Goal: Information Seeking & Learning: Learn about a topic

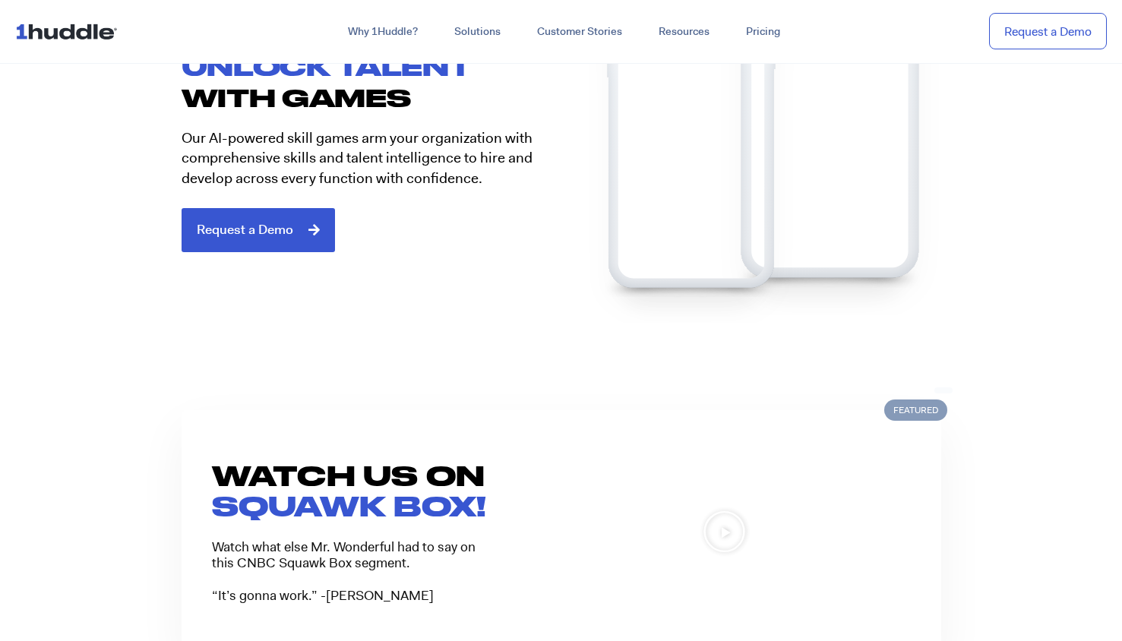
scroll to position [907, 0]
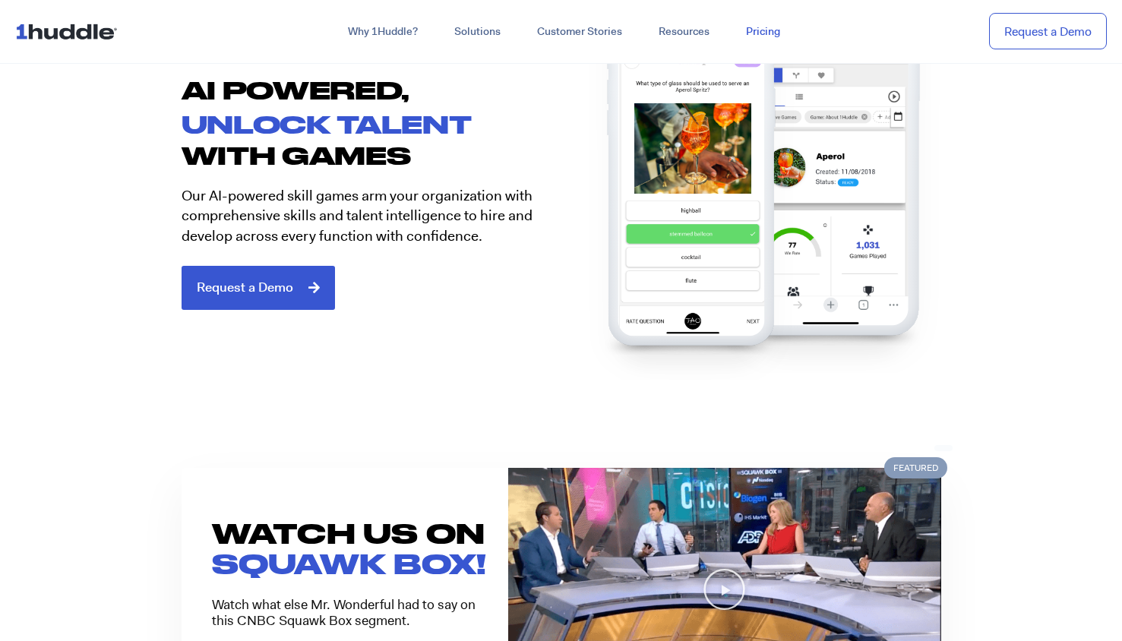
click at [768, 35] on link "Pricing" at bounding box center [762, 31] width 71 height 27
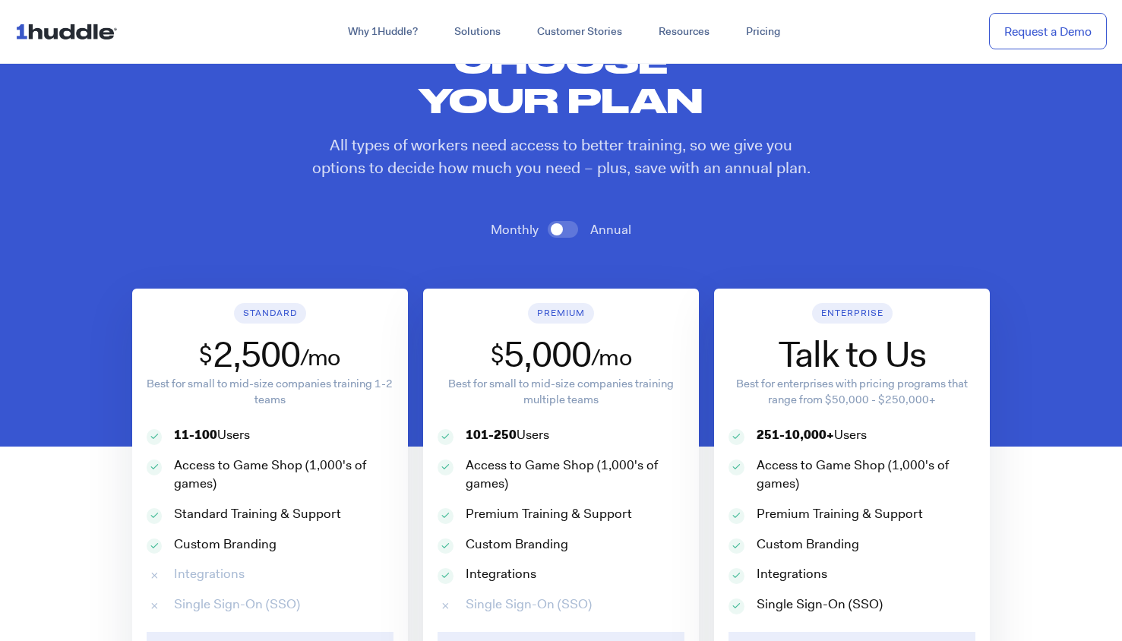
scroll to position [605, 0]
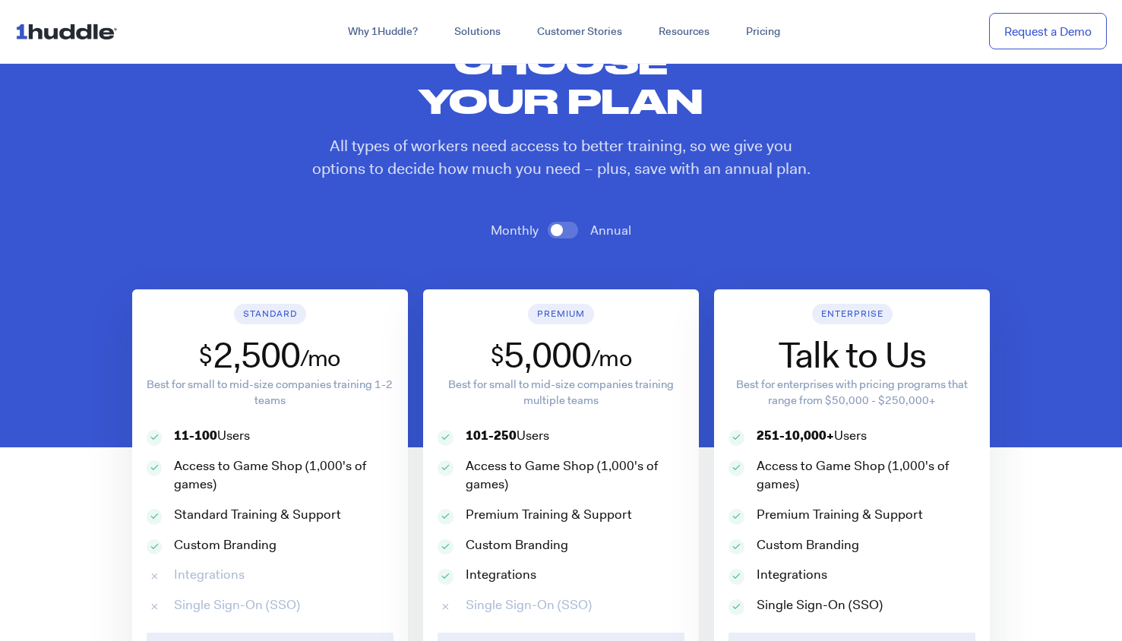
click at [573, 227] on span at bounding box center [562, 230] width 30 height 17
click at [0, 0] on input "checkbox" at bounding box center [0, 0] width 0 height 0
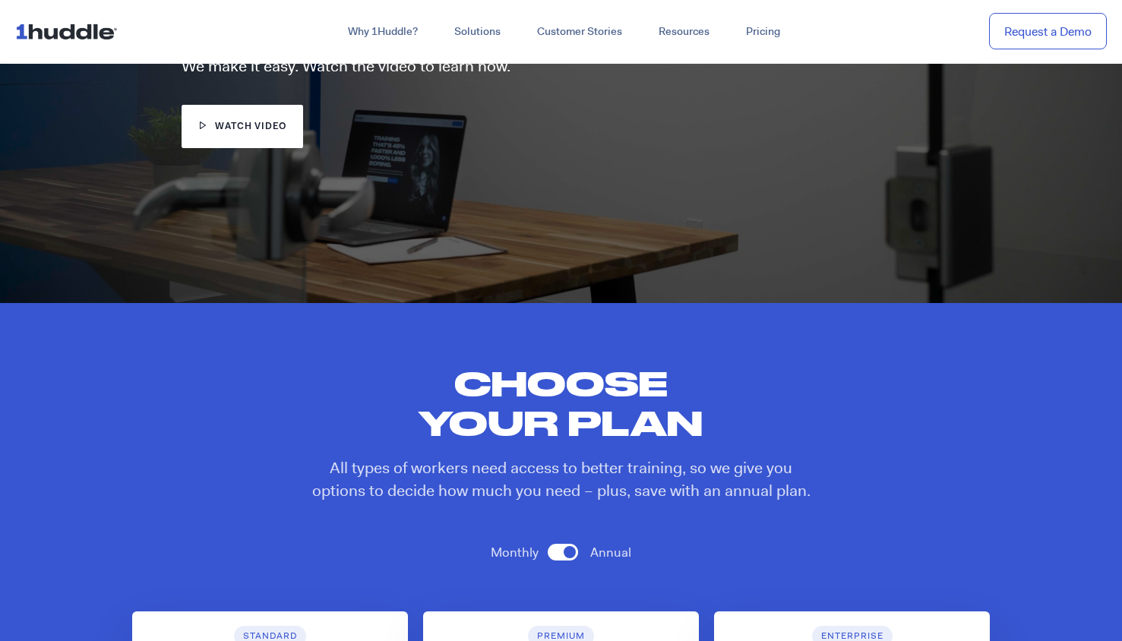
scroll to position [265, 0]
